Goal: Task Accomplishment & Management: Manage account settings

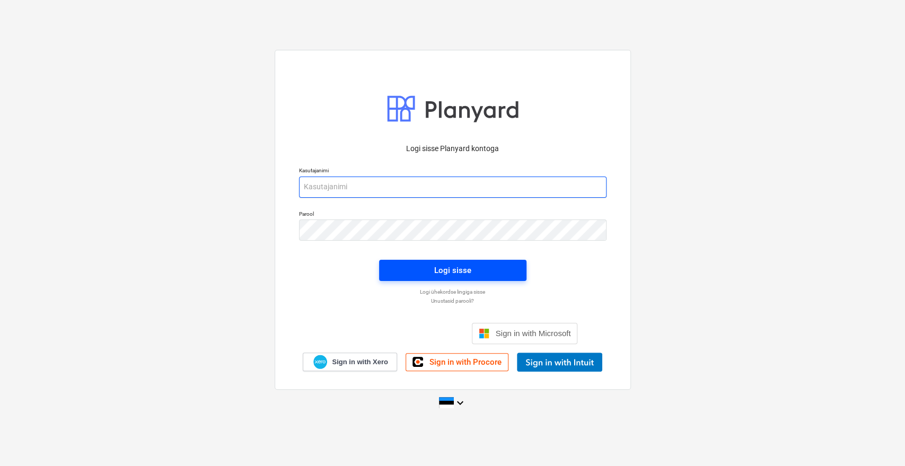
type input "[EMAIL_ADDRESS][DOMAIN_NAME]"
click at [411, 271] on span "Logi sisse" at bounding box center [453, 270] width 122 height 14
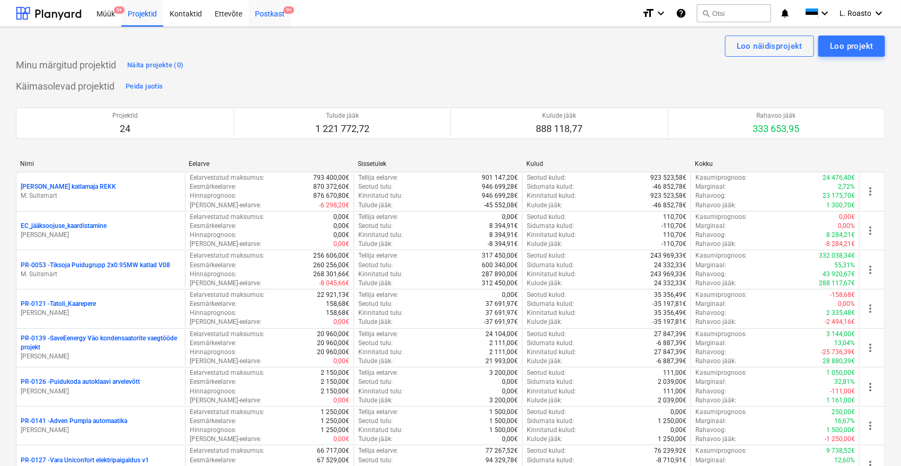
click at [261, 12] on div "Postkast 9+" at bounding box center [270, 12] width 42 height 27
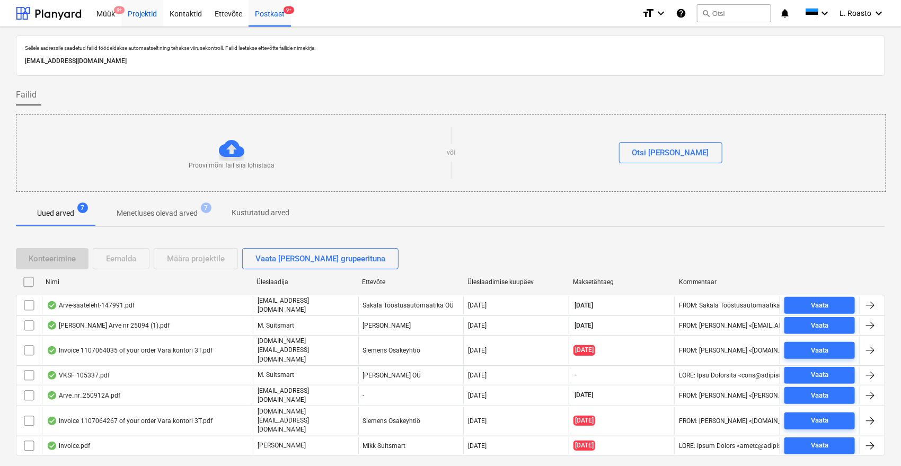
click at [146, 22] on div "Projektid" at bounding box center [142, 12] width 42 height 27
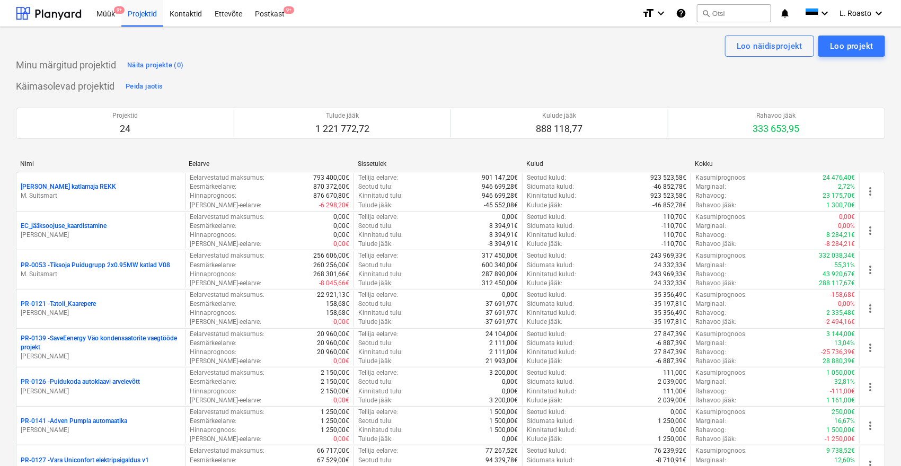
scroll to position [577, 0]
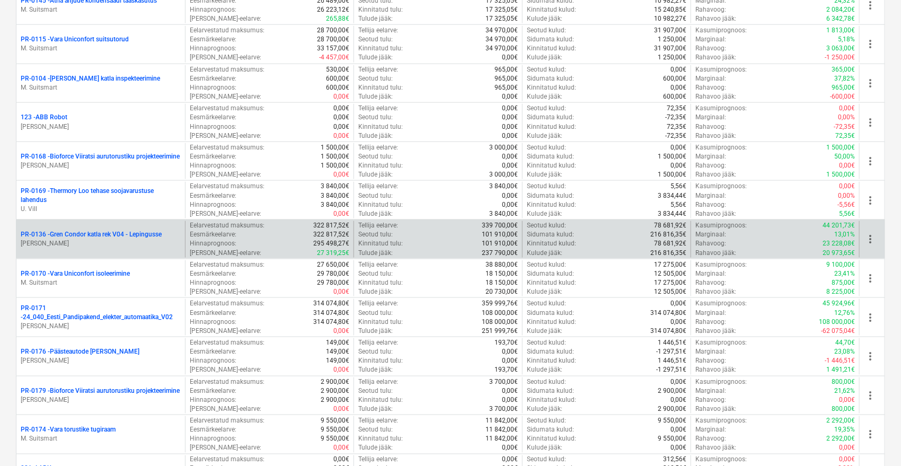
click at [156, 235] on p "PR-0136 - Gren Condor katla rek V04 - Lepingusse" at bounding box center [91, 234] width 141 height 9
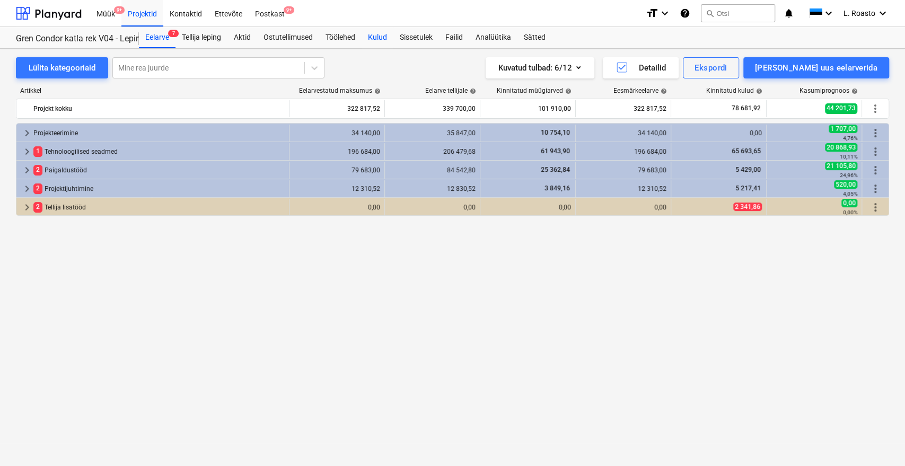
click at [384, 39] on div "Kulud" at bounding box center [377, 37] width 32 height 21
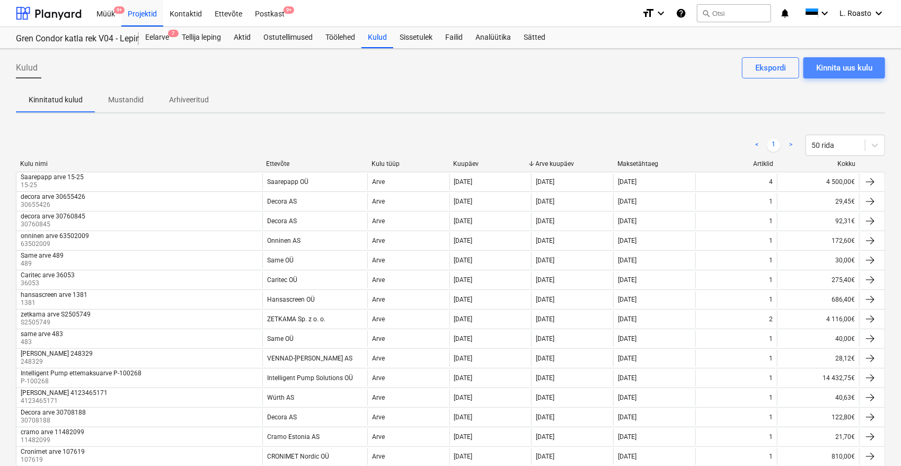
click at [850, 69] on div "Kinnita uus kulu" at bounding box center [844, 68] width 56 height 14
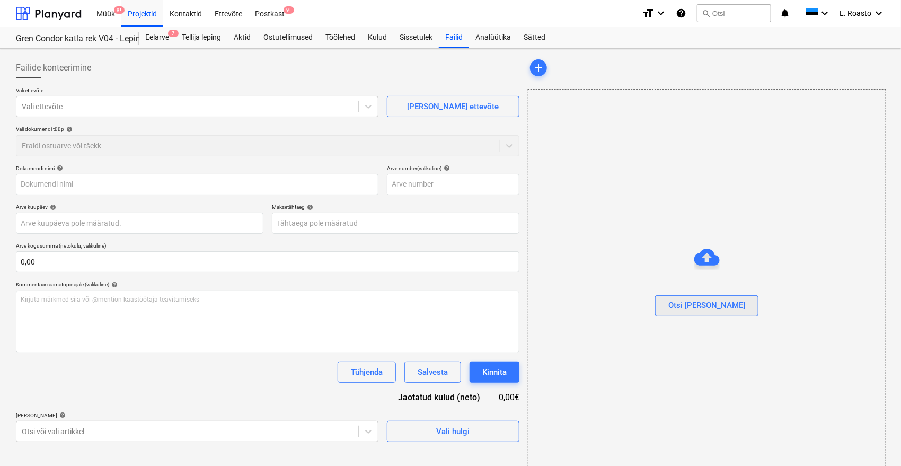
click at [703, 305] on div "Otsi [PERSON_NAME]" at bounding box center [706, 305] width 77 height 14
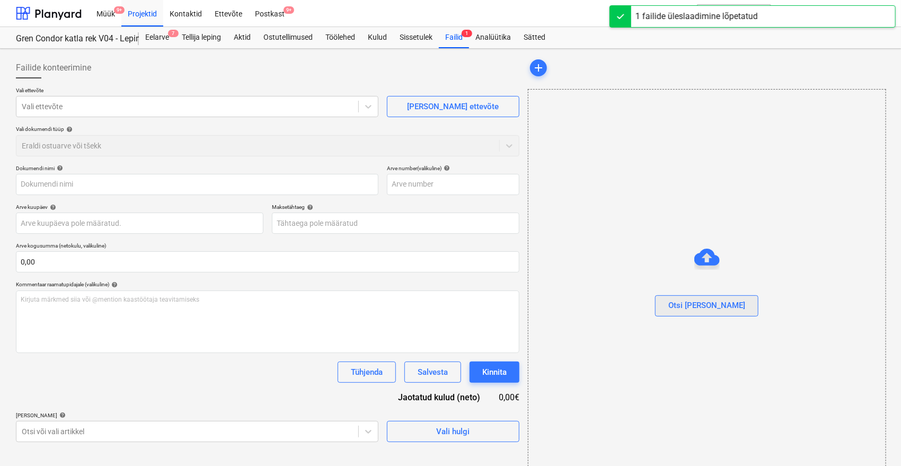
type input "arve_36084_20250917.pdf"
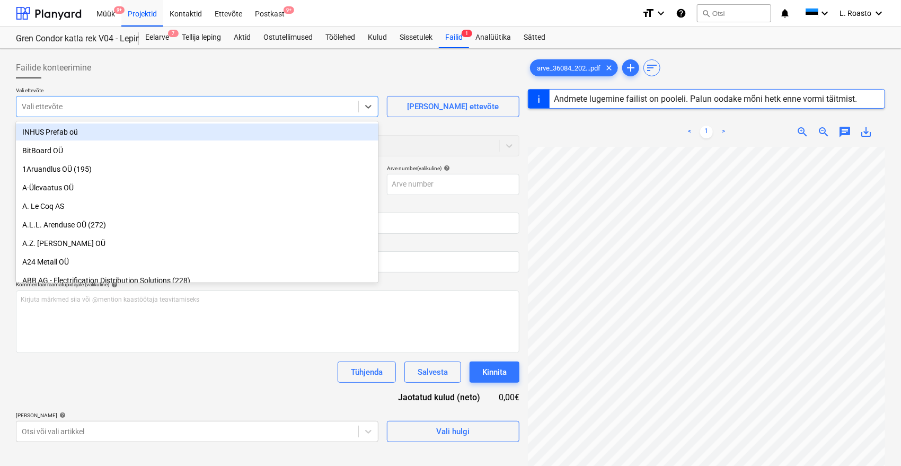
click at [175, 102] on div at bounding box center [187, 106] width 331 height 11
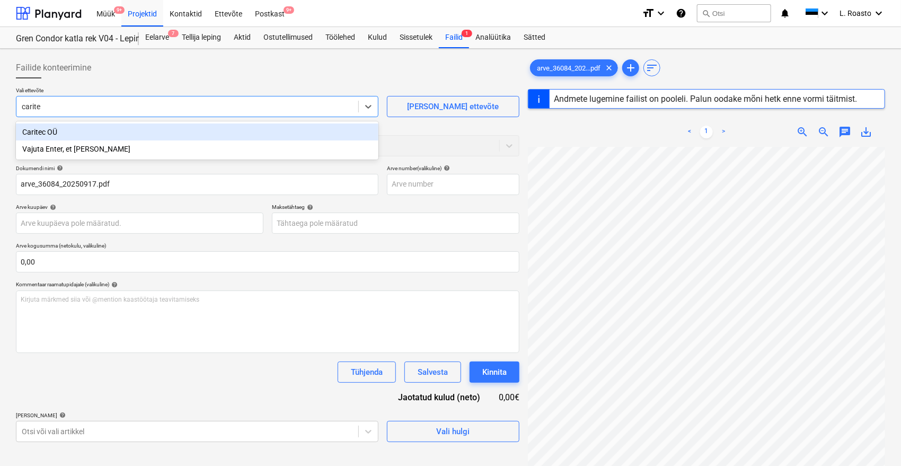
type input "caritec"
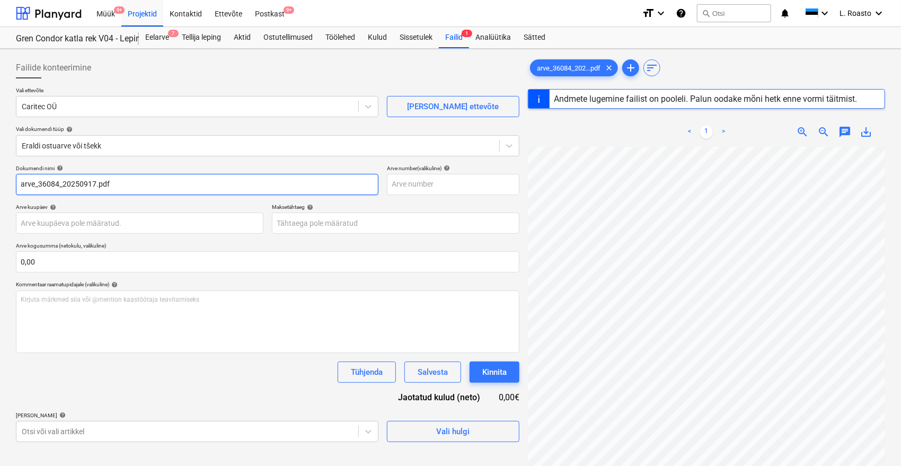
drag, startPoint x: 59, startPoint y: 181, endPoint x: 279, endPoint y: 204, distance: 221.6
click at [277, 205] on div "Dokumendi nimi help arve_36084_20250917.pdf Arve number (valikuline) help Arve …" at bounding box center [267, 303] width 503 height 277
drag, startPoint x: 38, startPoint y: 185, endPoint x: 0, endPoint y: 182, distance: 38.3
click at [0, 182] on div "Failide konteerimine Vali ettevõte Caritec OÜ [PERSON_NAME] uus ettevõte Vali d…" at bounding box center [450, 320] width 901 height 543
type input "Car36084"
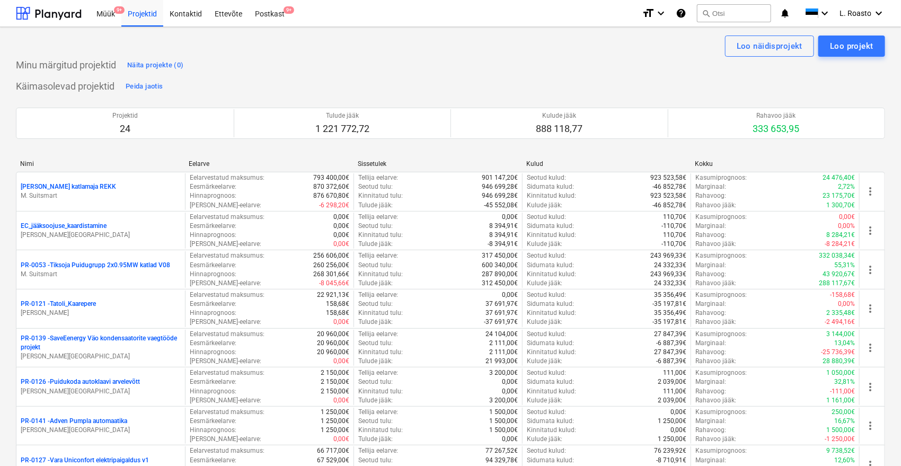
scroll to position [577, 0]
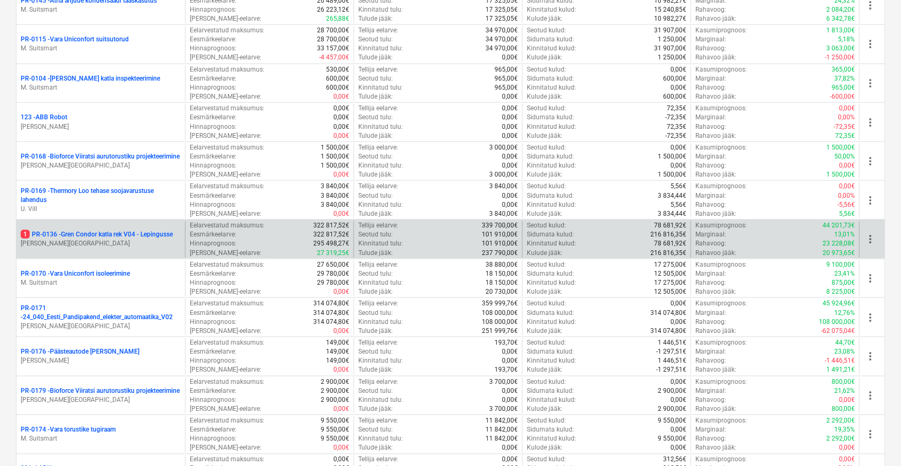
click at [161, 239] on p "[PERSON_NAME]" at bounding box center [101, 243] width 160 height 9
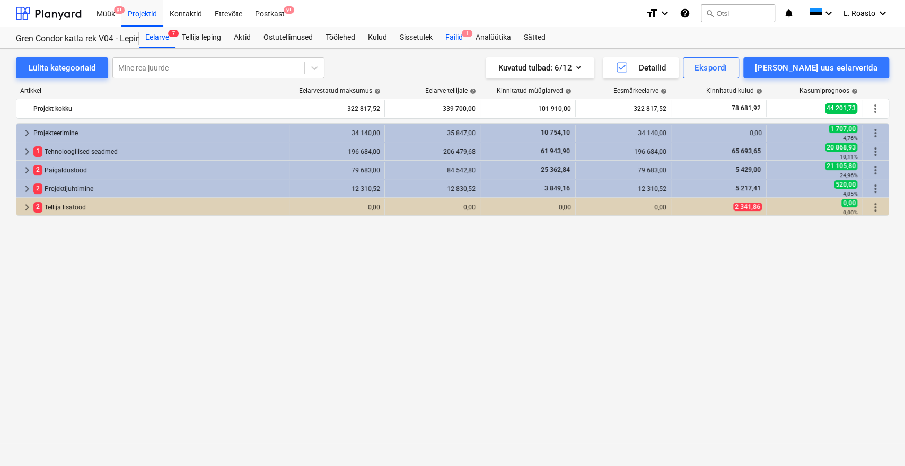
click at [453, 40] on div "Failid 1" at bounding box center [454, 37] width 30 height 21
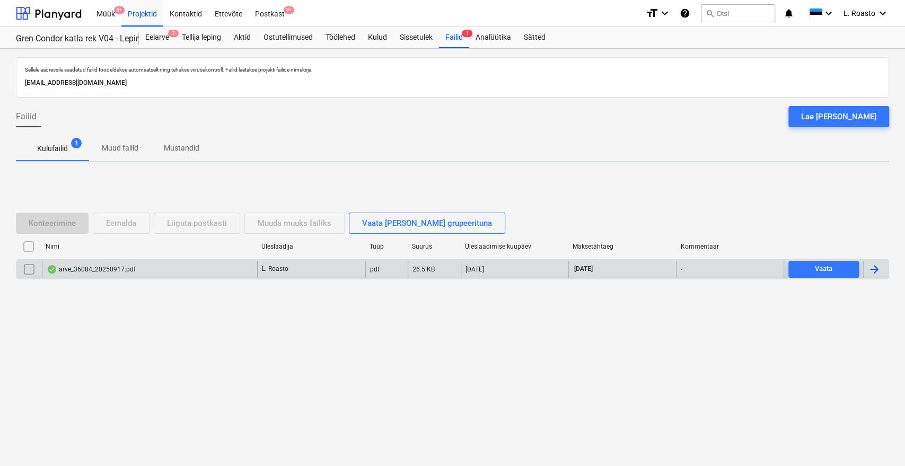
click at [874, 267] on div at bounding box center [873, 269] width 13 height 13
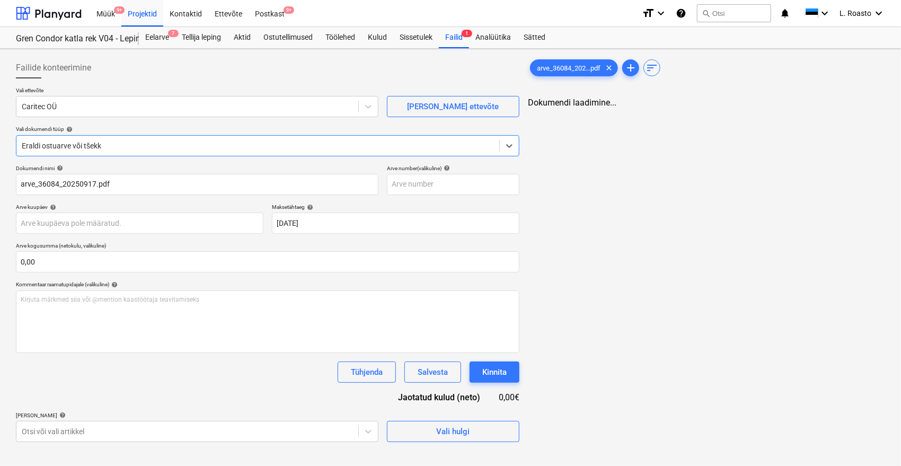
type input "arve_36084_20250917.pdf"
type input "24 Sep 2025"
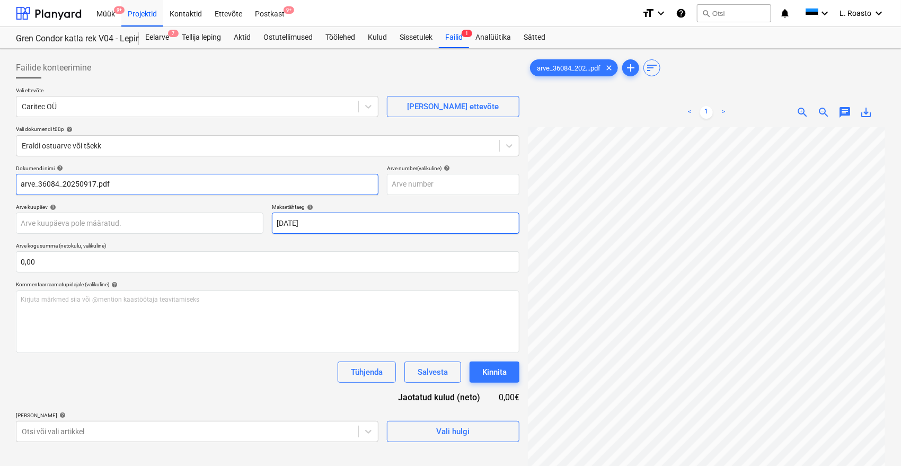
drag, startPoint x: 59, startPoint y: 185, endPoint x: 379, endPoint y: 213, distance: 321.3
click at [379, 213] on div "Dokumendi nimi help arve_36084_20250917.pdf Arve number (valikuline) help Arve …" at bounding box center [267, 303] width 503 height 277
drag, startPoint x: 39, startPoint y: 183, endPoint x: 0, endPoint y: 183, distance: 38.7
click at [0, 183] on div "Failide konteerimine Vali ettevõte Caritec OÜ Lisa uus ettevõte Vali dokumendi …" at bounding box center [450, 310] width 901 height 523
click at [70, 185] on input "Caritec arve 36084" at bounding box center [197, 184] width 362 height 21
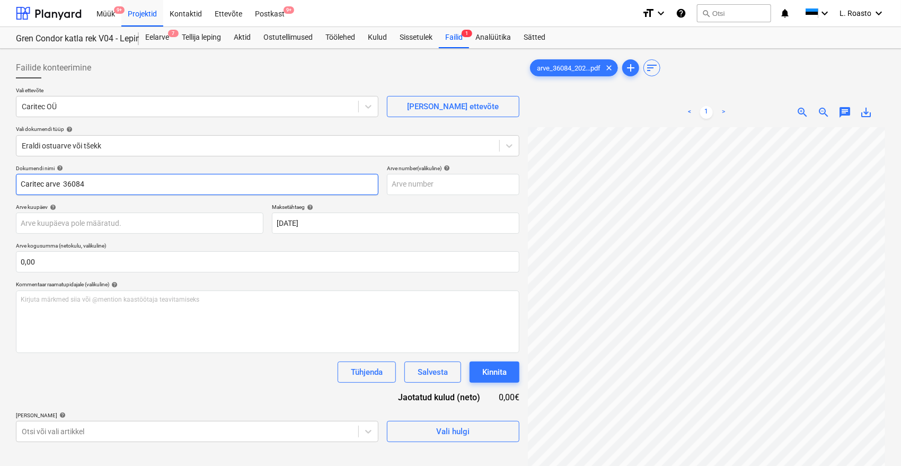
click at [70, 185] on input "Caritec arve 36084" at bounding box center [197, 184] width 362 height 21
type input "Caritec arve 36084"
click at [415, 184] on input "text" at bounding box center [453, 184] width 132 height 21
paste input "36084"
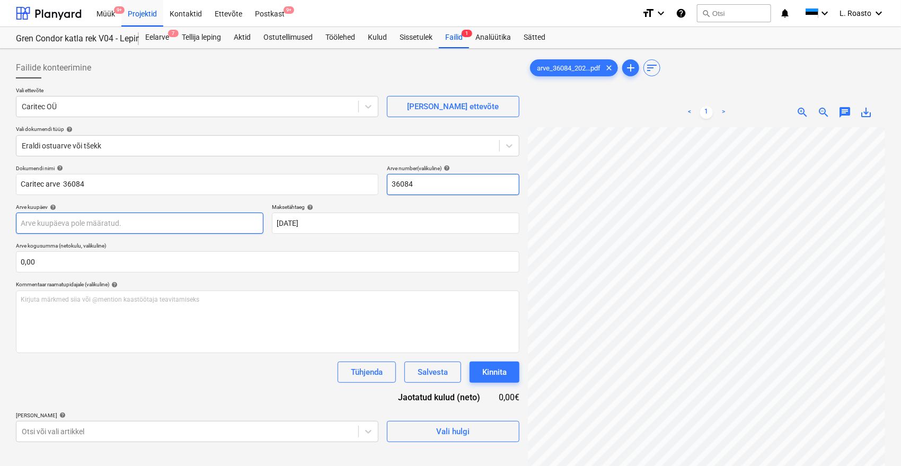
type input "36084"
click at [166, 218] on body "Müük 9+ Projektid Kontaktid Ettevõte Postkast 9+ format_size keyboard_arrow_dow…" at bounding box center [450, 233] width 901 height 466
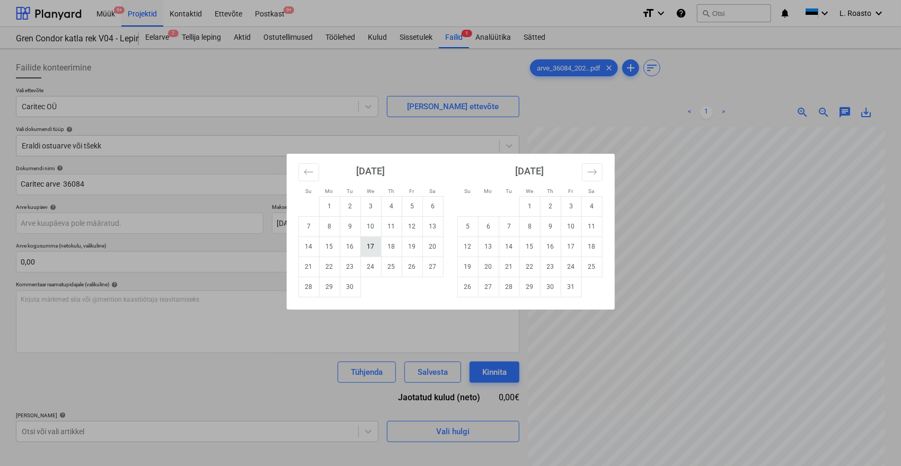
click at [375, 248] on td "17" at bounding box center [370, 246] width 21 height 20
type input "[DATE]"
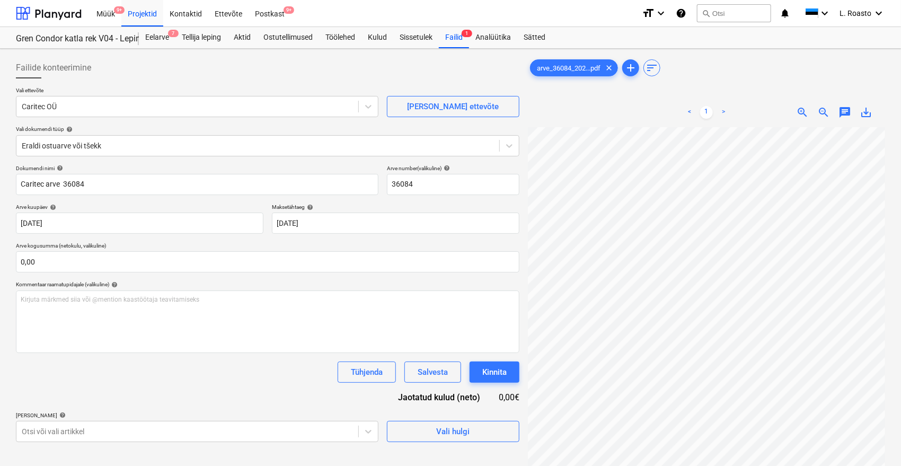
click at [29, 379] on div "Tühjenda Salvesta Kinnita" at bounding box center [267, 371] width 503 height 21
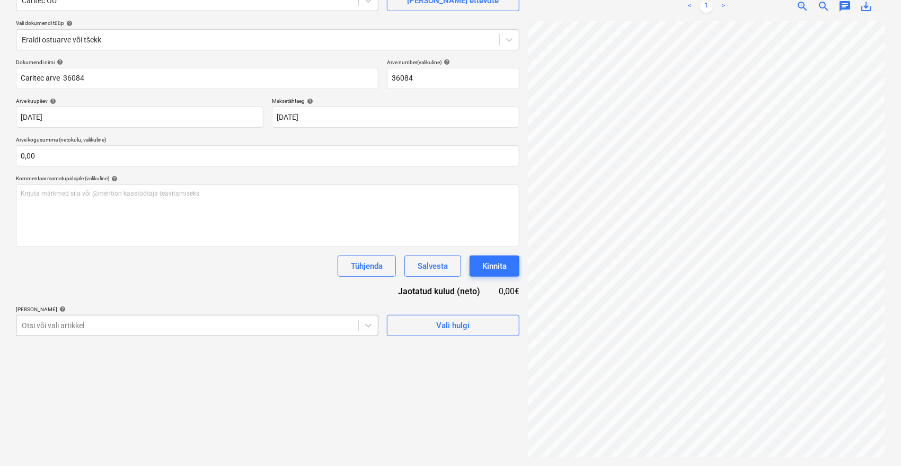
click at [101, 323] on body "Müük 9+ Projektid Kontaktid Ettevõte Postkast 9+ format_size keyboard_arrow_dow…" at bounding box center [450, 127] width 901 height 466
click at [153, 322] on body "Müük 9+ Projektid Kontaktid Ettevõte Postkast 9+ format_size keyboard_arrow_dow…" at bounding box center [450, 127] width 901 height 466
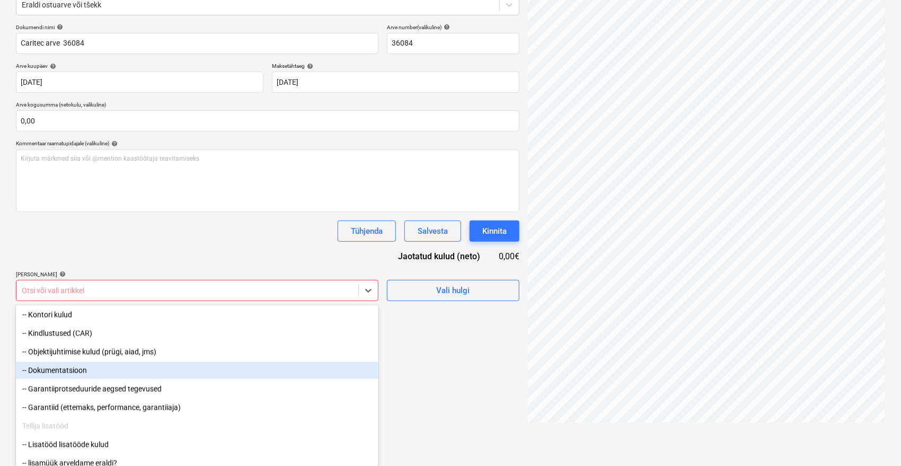
scroll to position [1194, 0]
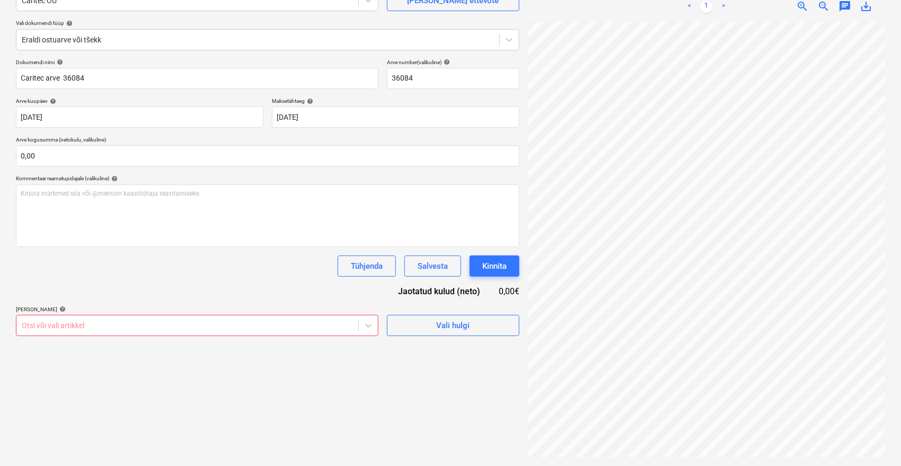
click at [162, 236] on div "Dokumendi nimi help Caritec arve 36084 Arve number (valikuline) help 36084 Arve…" at bounding box center [267, 197] width 503 height 277
click at [446, 262] on div "Salvesta" at bounding box center [433, 266] width 30 height 14
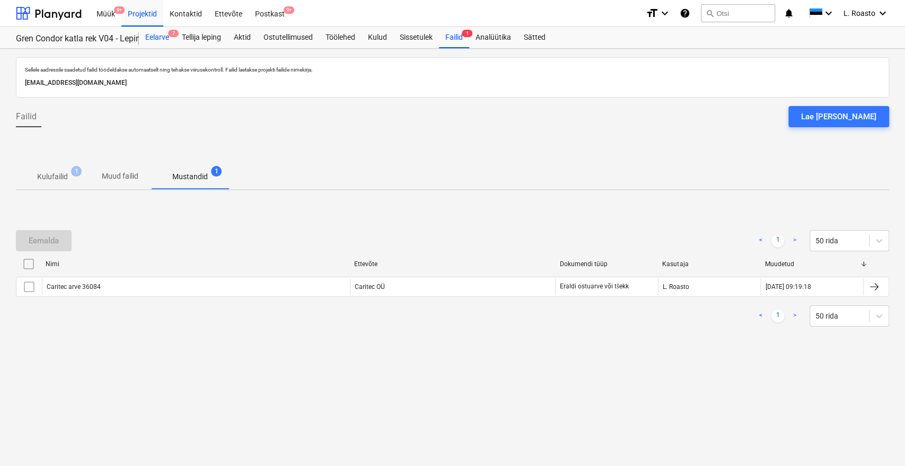
click at [162, 33] on div "Eelarve 7" at bounding box center [157, 37] width 37 height 21
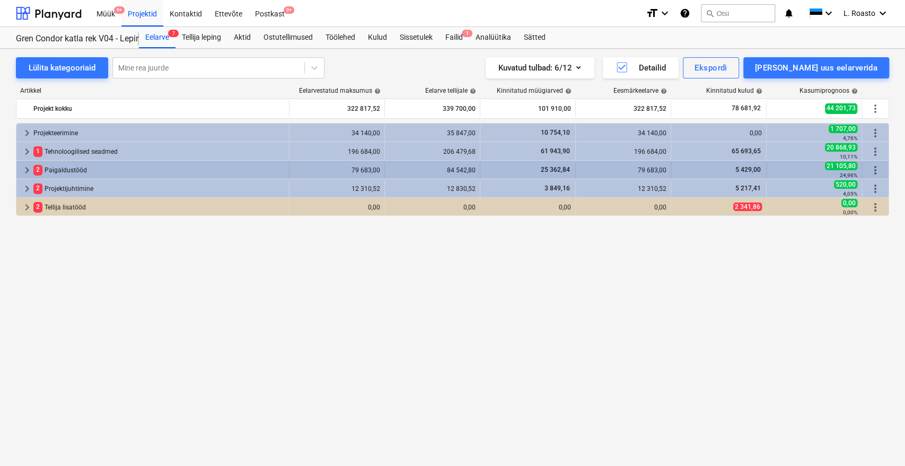
click at [73, 163] on div "2 Paigaldustööd" at bounding box center [158, 170] width 251 height 17
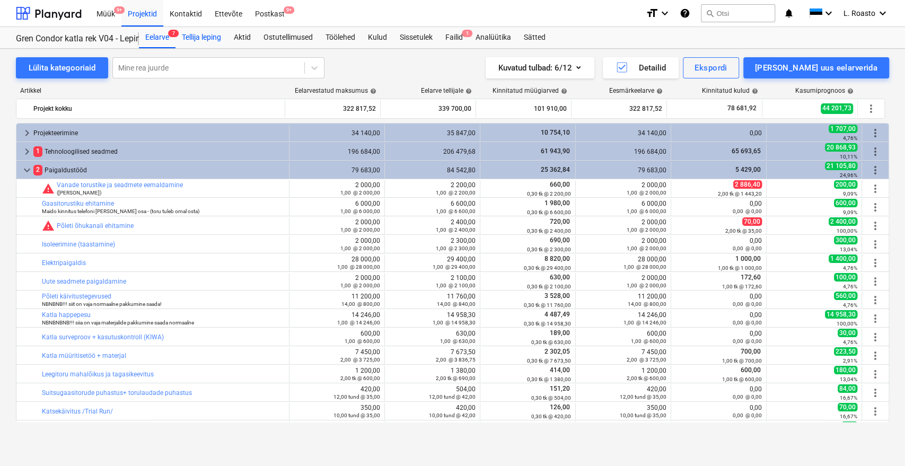
click at [216, 39] on div "Tellija leping" at bounding box center [201, 37] width 52 height 21
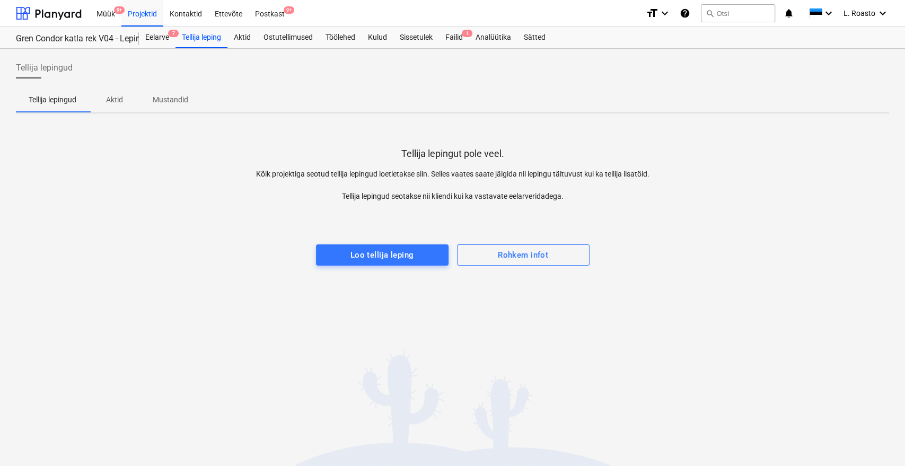
click at [108, 109] on button "Aktid" at bounding box center [114, 99] width 51 height 25
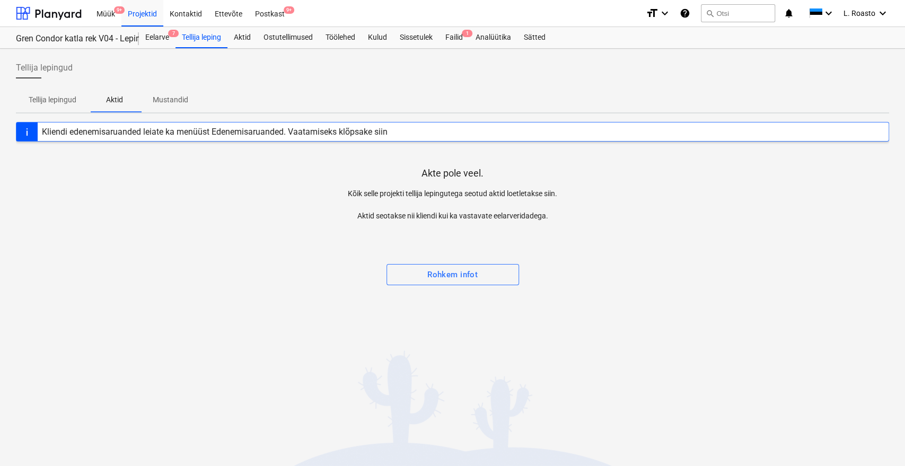
click at [173, 108] on span "Mustandid" at bounding box center [170, 99] width 61 height 17
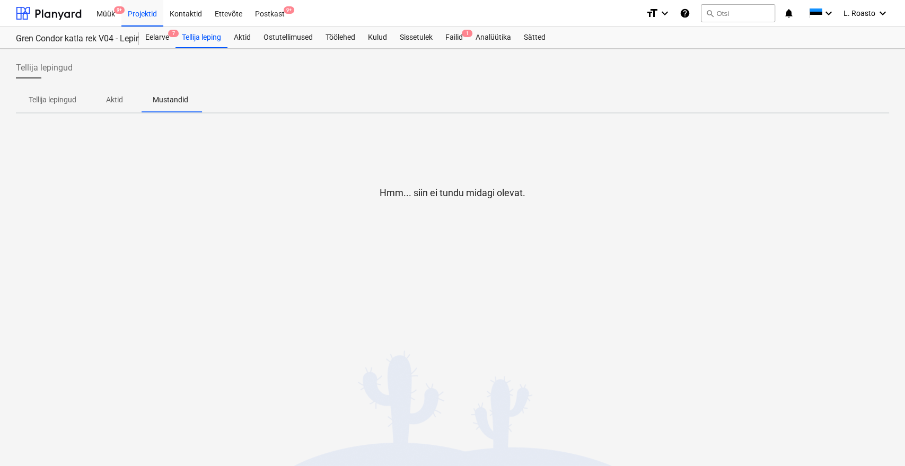
click at [51, 97] on p "Tellija lepingud" at bounding box center [53, 99] width 48 height 11
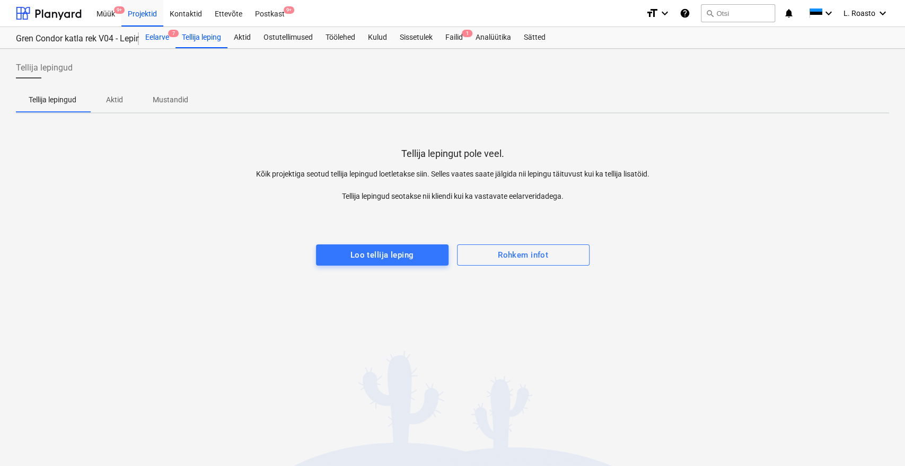
click at [164, 34] on div "Eelarve 7" at bounding box center [157, 37] width 37 height 21
